Goal: Task Accomplishment & Management: Use online tool/utility

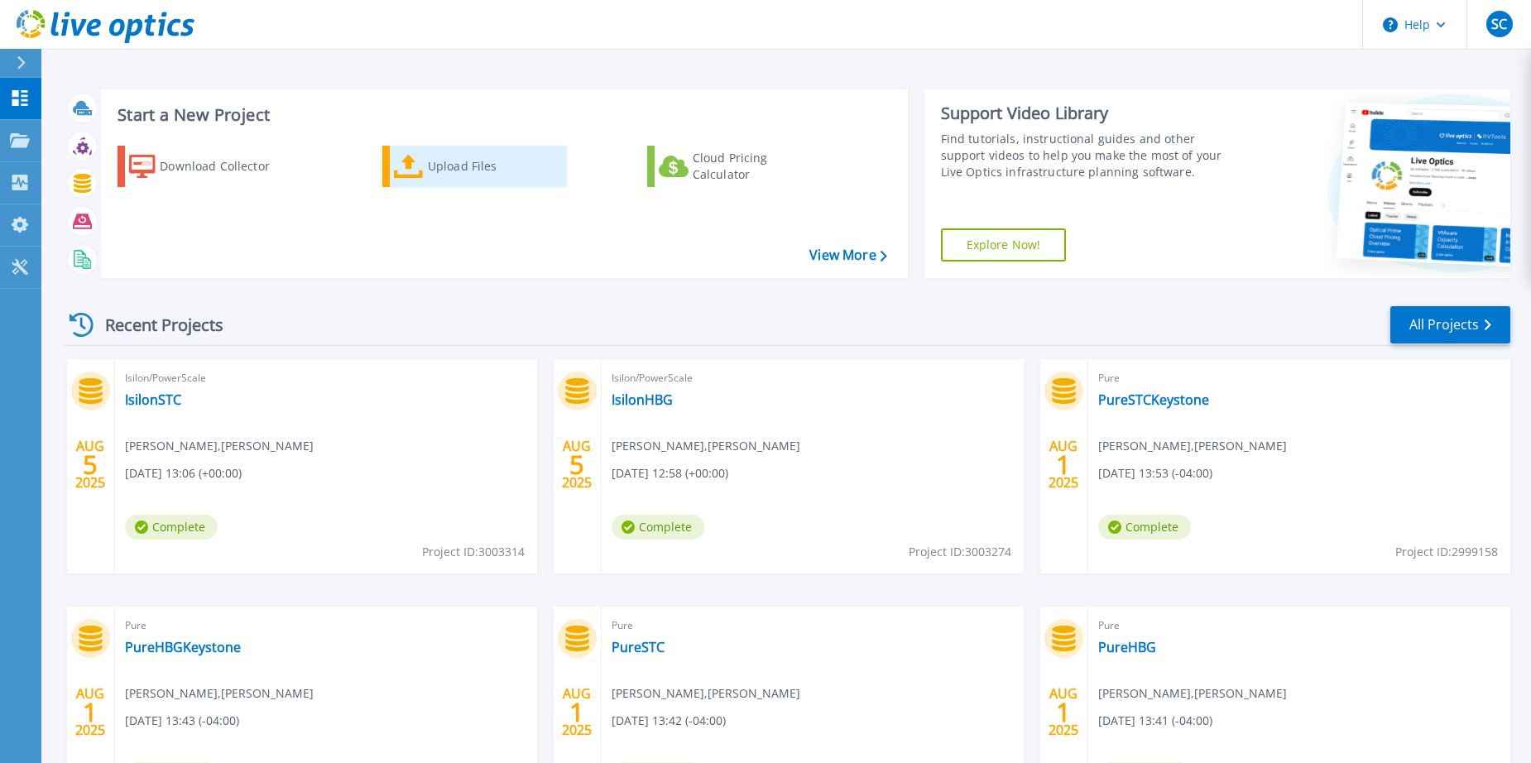
click at [428, 156] on div "Upload Files" at bounding box center [494, 166] width 132 height 33
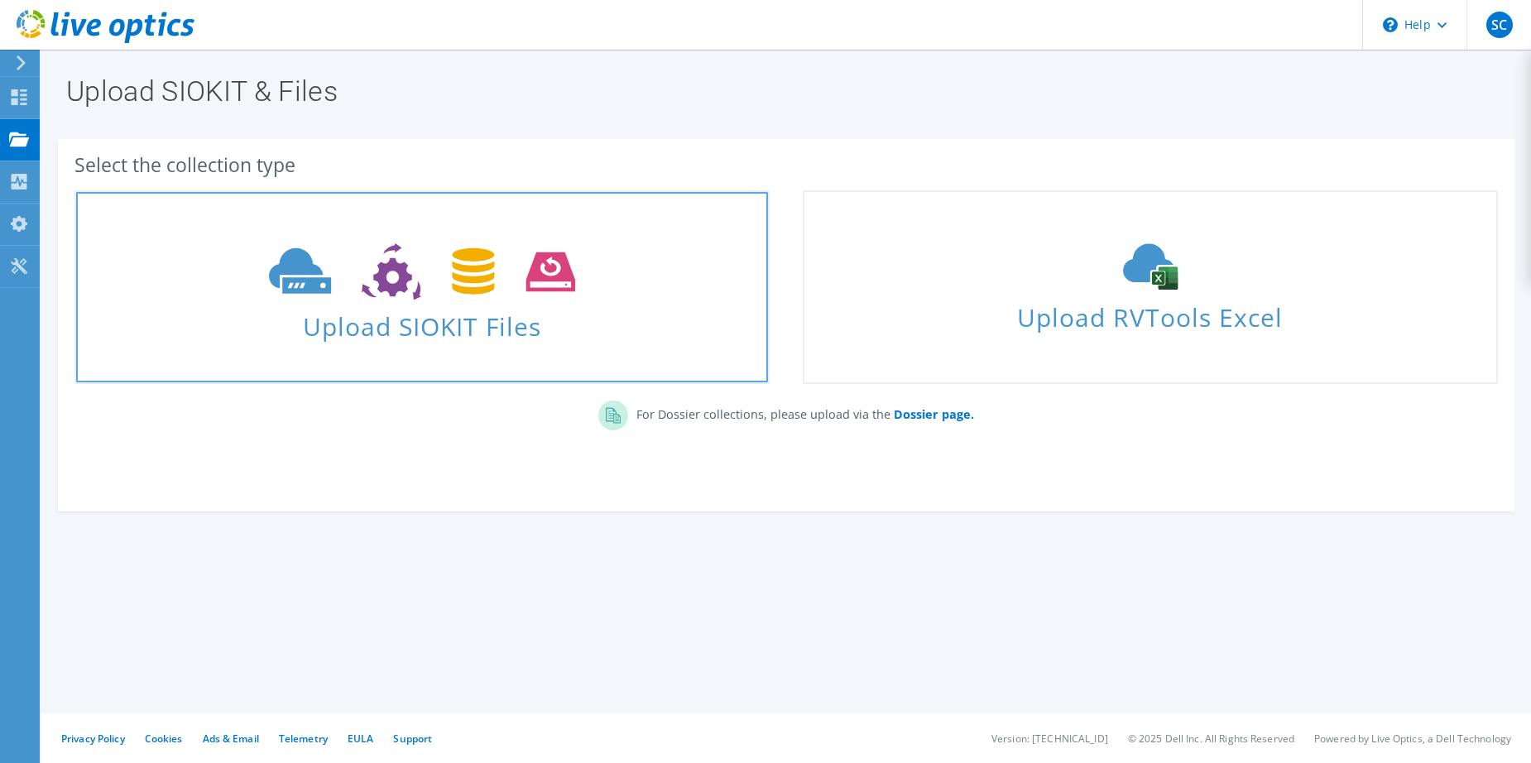
click at [606, 298] on span at bounding box center [422, 270] width 692 height 70
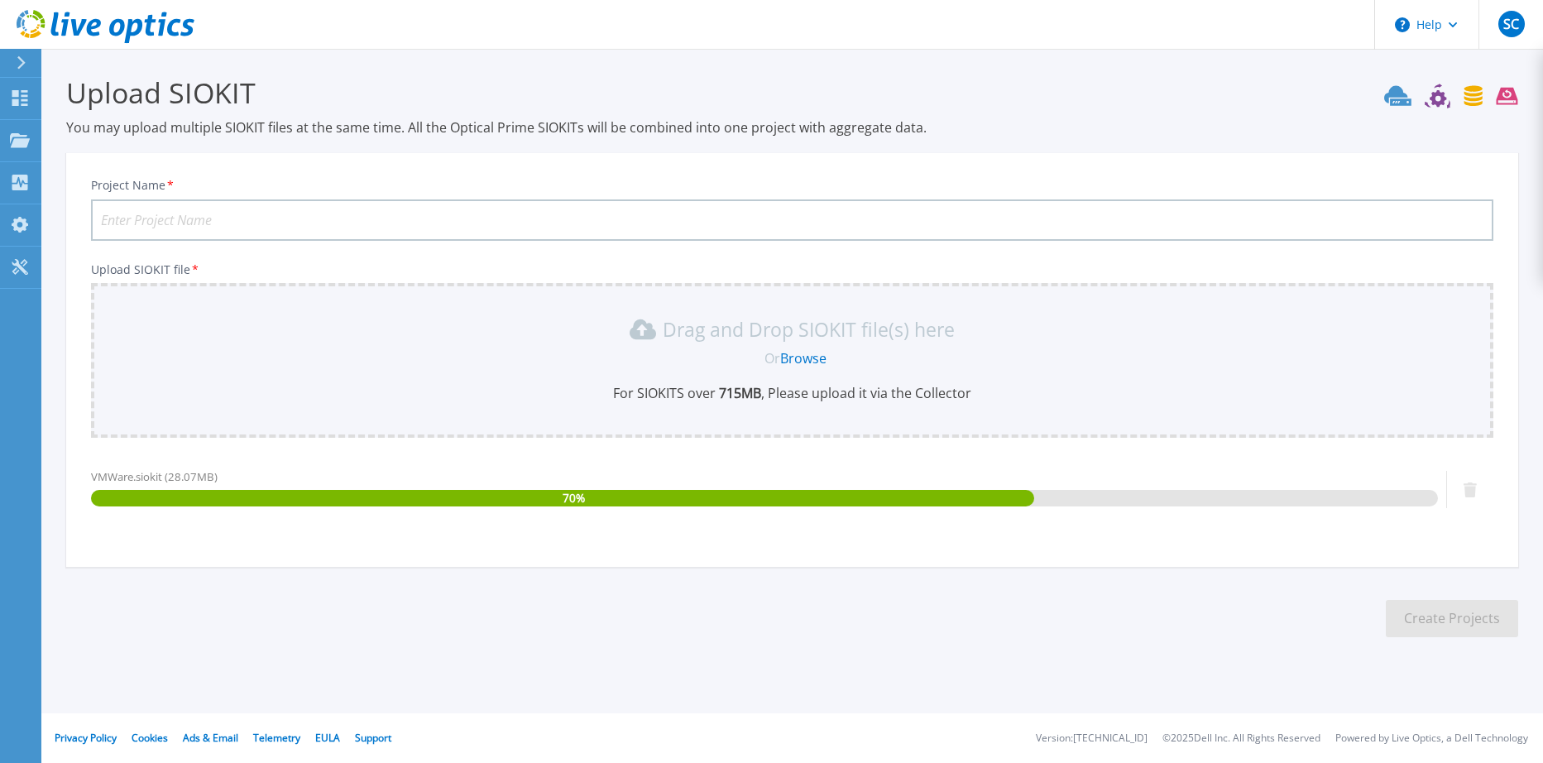
click at [465, 223] on input "Project Name *" at bounding box center [792, 219] width 1403 height 41
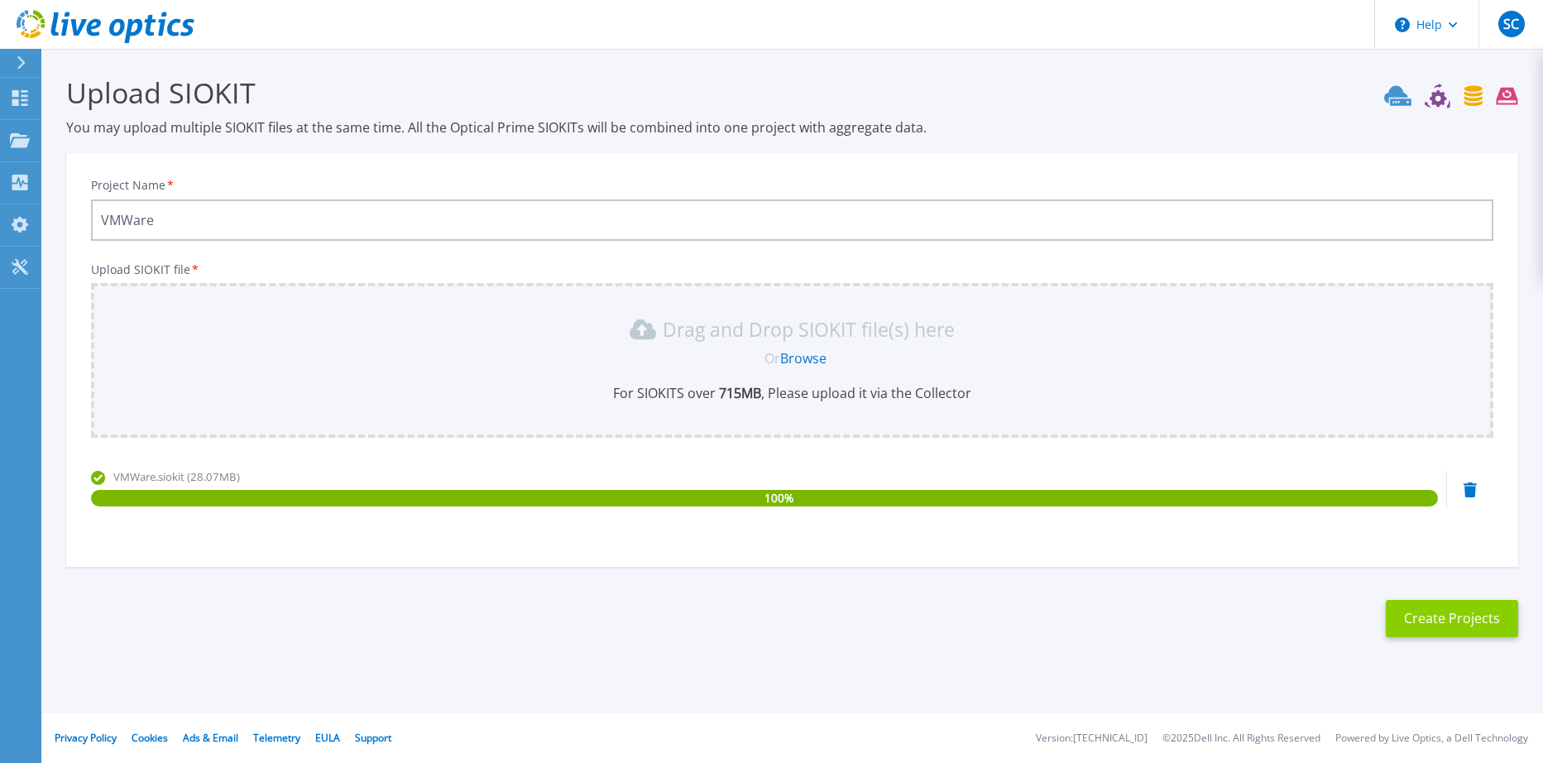
type input "VMWare"
click at [1480, 626] on button "Create Projects" at bounding box center [1452, 618] width 132 height 37
